Goal: Task Accomplishment & Management: Manage account settings

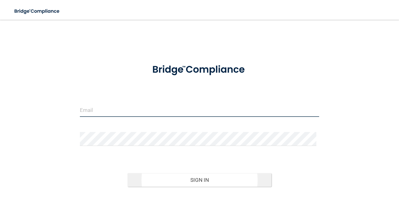
type input "[EMAIL_ADDRESS][DOMAIN_NAME]"
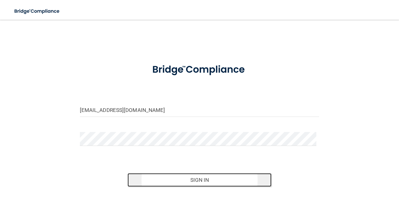
click at [186, 181] on button "Sign In" at bounding box center [199, 180] width 144 height 14
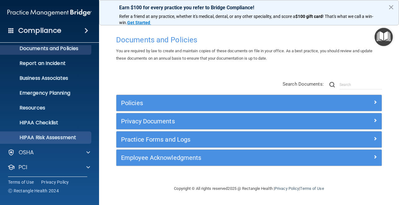
scroll to position [52, 0]
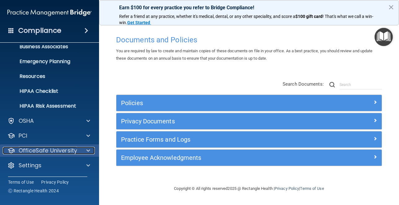
click at [38, 148] on p "OfficeSafe University" at bounding box center [48, 150] width 58 height 7
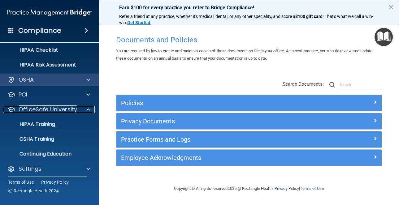
scroll to position [96, 0]
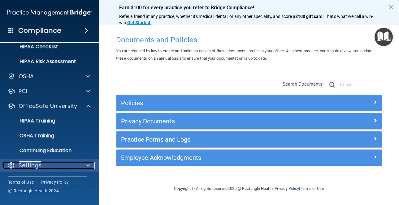
click at [35, 163] on p "Settings" at bounding box center [30, 165] width 23 height 7
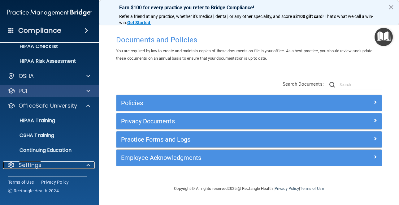
scroll to position [65, 0]
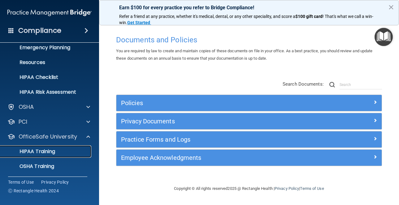
click at [44, 151] on p "HIPAA Training" at bounding box center [29, 152] width 51 height 6
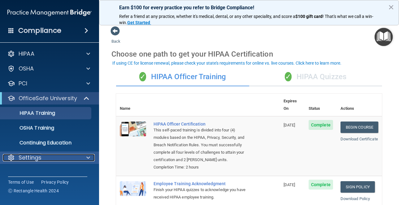
click at [63, 160] on div "Settings" at bounding box center [41, 157] width 77 height 7
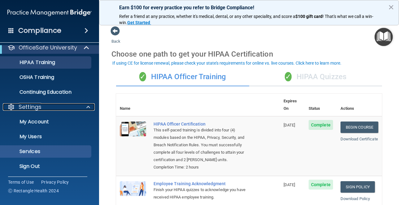
scroll to position [52, 0]
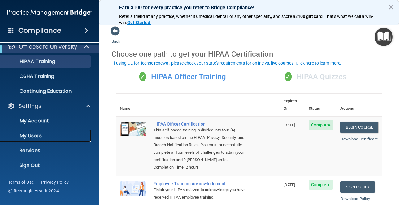
click at [41, 135] on p "My Users" at bounding box center [46, 136] width 84 height 6
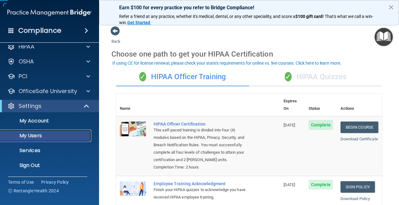
scroll to position [7, 0]
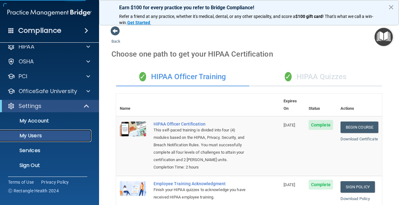
select select "20"
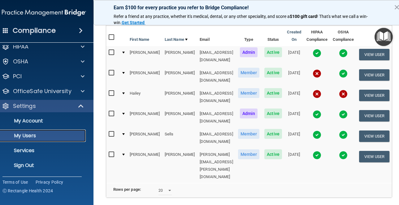
scroll to position [50, 0]
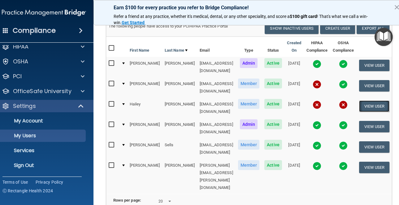
click at [368, 101] on button "View User" at bounding box center [374, 106] width 31 height 11
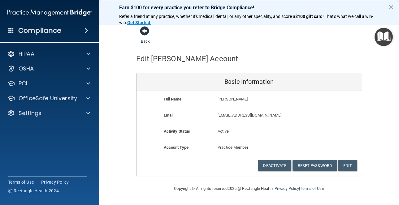
click at [144, 33] on span at bounding box center [144, 30] width 9 height 9
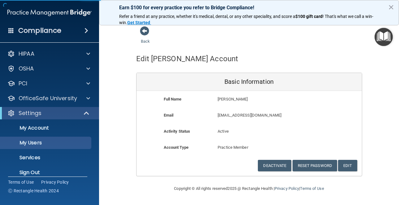
select select "20"
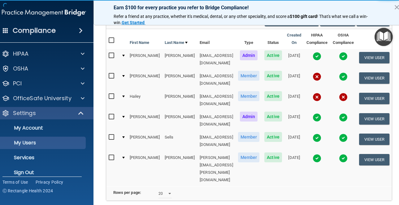
scroll to position [62, 0]
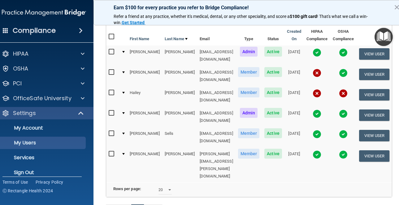
click at [110, 90] on input "checkbox" at bounding box center [112, 92] width 7 height 5
checkbox input "true"
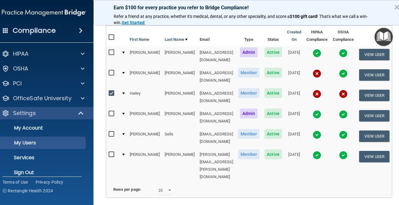
click at [109, 71] on input "checkbox" at bounding box center [112, 73] width 7 height 5
checkbox input "true"
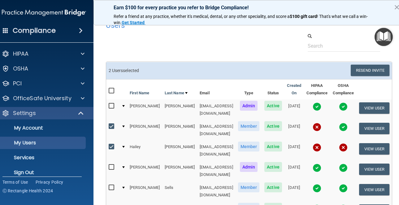
scroll to position [0, 0]
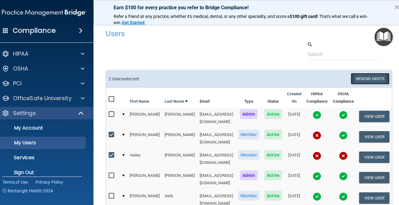
click at [367, 78] on button "Resend Invite" at bounding box center [370, 78] width 39 height 11
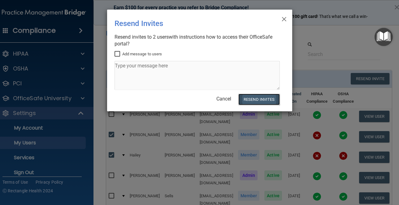
click at [256, 100] on button "Resend Invites" at bounding box center [258, 99] width 41 height 11
click at [117, 54] on input "Add message to users" at bounding box center [117, 54] width 7 height 5
checkbox input "true"
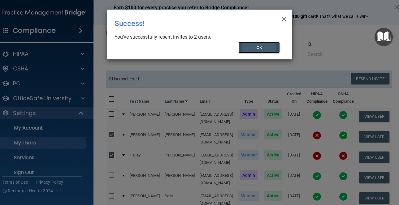
click at [254, 47] on button "OK" at bounding box center [258, 47] width 41 height 11
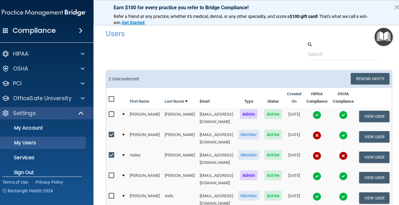
click at [385, 36] on img "Open Resource Center" at bounding box center [383, 37] width 18 height 18
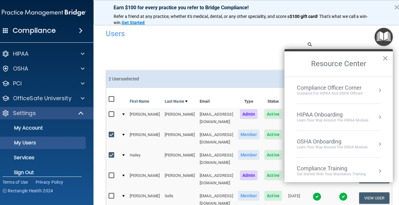
click at [386, 58] on button "×" at bounding box center [385, 58] width 6 height 10
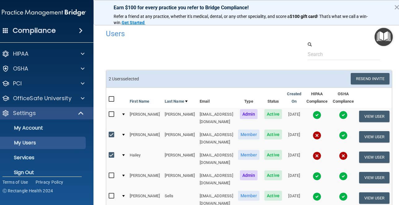
click at [227, 47] on div at bounding box center [249, 50] width 296 height 19
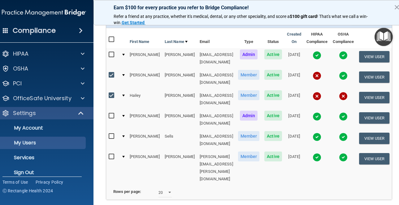
scroll to position [82, 0]
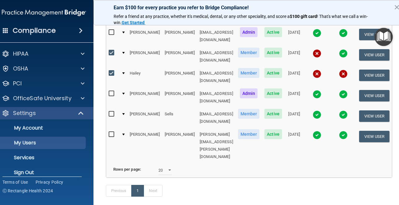
click at [109, 71] on input "checkbox" at bounding box center [112, 73] width 7 height 5
checkbox input "false"
click at [109, 50] on input "checkbox" at bounding box center [112, 52] width 7 height 5
checkbox input "false"
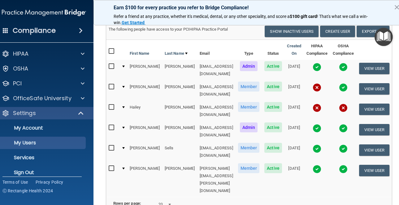
scroll to position [0, 0]
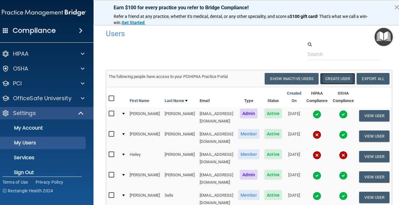
click at [331, 78] on button "Create User" at bounding box center [337, 78] width 35 height 11
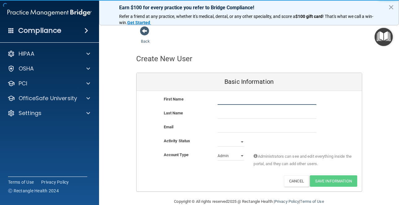
click at [219, 97] on input "text" at bounding box center [266, 100] width 99 height 9
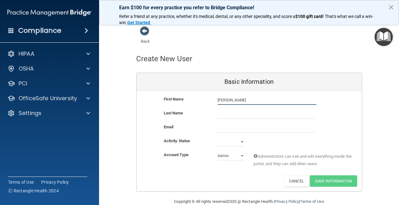
type input "[PERSON_NAME]"
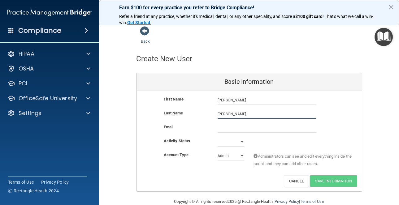
type input "[PERSON_NAME]"
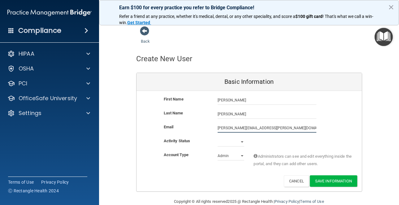
type input "[PERSON_NAME][EMAIL_ADDRESS][PERSON_NAME][DOMAIN_NAME]"
click at [239, 142] on select "Active Inactive" at bounding box center [230, 141] width 27 height 9
select select "active"
click at [217, 137] on select "Active Inactive" at bounding box center [230, 141] width 27 height 9
click at [239, 157] on select "Admin Member" at bounding box center [230, 155] width 27 height 9
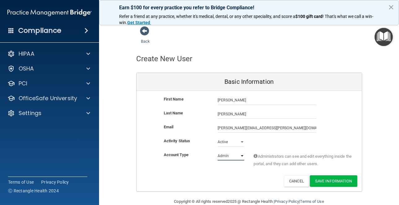
select select "practice_member"
click at [217, 151] on select "Admin Member" at bounding box center [230, 155] width 27 height 9
click at [331, 180] on button "Save Information" at bounding box center [333, 180] width 47 height 11
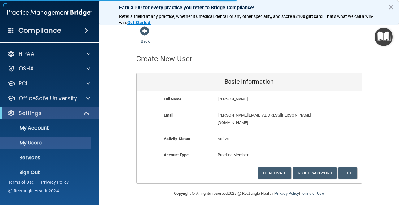
select select "20"
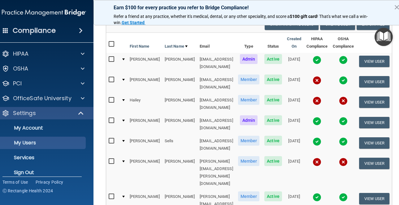
scroll to position [93, 0]
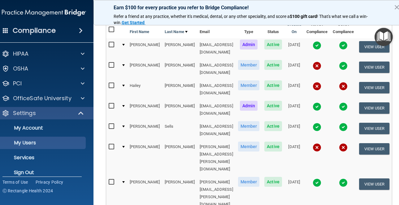
click at [109, 144] on input "checkbox" at bounding box center [112, 146] width 7 height 5
checkbox input "true"
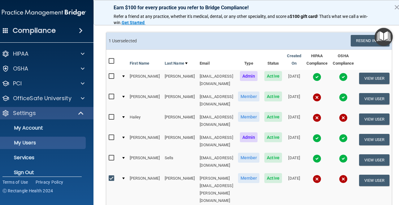
scroll to position [31, 0]
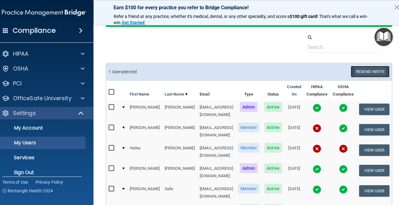
click at [363, 73] on button "Resend Invite" at bounding box center [370, 71] width 39 height 11
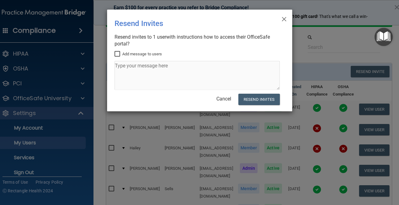
click at [117, 53] on input "Add message to users" at bounding box center [117, 54] width 7 height 5
checkbox input "true"
click at [127, 66] on textarea at bounding box center [196, 75] width 165 height 29
click at [150, 65] on textarea at bounding box center [196, 75] width 165 height 29
click at [143, 66] on textarea at bounding box center [196, 75] width 165 height 29
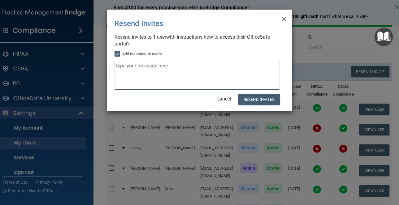
click at [130, 67] on textarea at bounding box center [196, 75] width 165 height 29
click at [128, 67] on textarea at bounding box center [196, 75] width 165 height 29
click at [125, 67] on textarea at bounding box center [196, 75] width 165 height 29
type textarea "s"
click at [200, 68] on textarea "Set up a password and go through the compliances" at bounding box center [196, 75] width 165 height 29
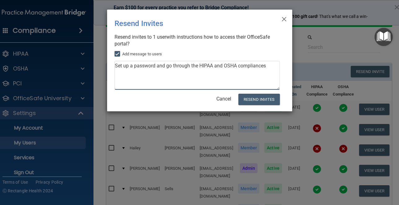
click at [267, 66] on textarea "Set up a password and go through the HIPAA and OSHA compliances" at bounding box center [196, 75] width 165 height 29
type textarea "Set up a password and go through the HIPAA and OSHA compliance"
drag, startPoint x: 263, startPoint y: 16, endPoint x: 218, endPoint y: 11, distance: 45.2
click at [218, 11] on div "× Close Resend Invites There was an error while sending the invitations ... Res…" at bounding box center [199, 61] width 185 height 102
drag, startPoint x: 229, startPoint y: 15, endPoint x: 196, endPoint y: 10, distance: 32.6
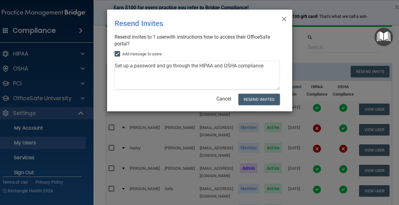
click at [196, 10] on div "× Close Resend Invites There was an error while sending the invitations ... Res…" at bounding box center [199, 61] width 185 height 102
click at [350, 57] on div "× Close Resend Invites There was an error while sending the invitations ... Res…" at bounding box center [199, 102] width 399 height 205
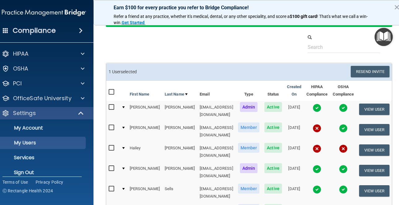
scroll to position [0, 0]
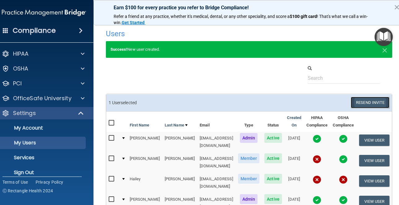
click at [363, 101] on button "Resend Invite" at bounding box center [370, 102] width 39 height 11
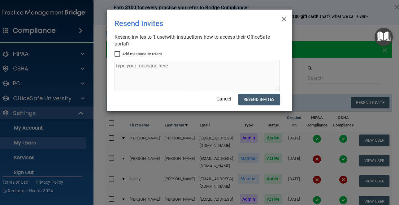
click at [118, 53] on input "Add message to users" at bounding box center [117, 54] width 7 height 5
checkbox input "true"
click at [123, 65] on textarea at bounding box center [196, 75] width 165 height 29
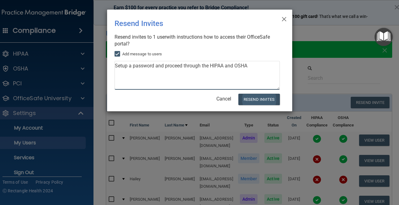
type textarea "Setup a password and proceed through the HIPAA and OSHA"
click at [256, 99] on button "Resend Invites" at bounding box center [258, 99] width 41 height 11
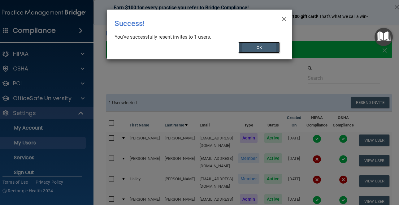
click at [264, 46] on button "OK" at bounding box center [258, 47] width 41 height 11
